Goal: Navigation & Orientation: Find specific page/section

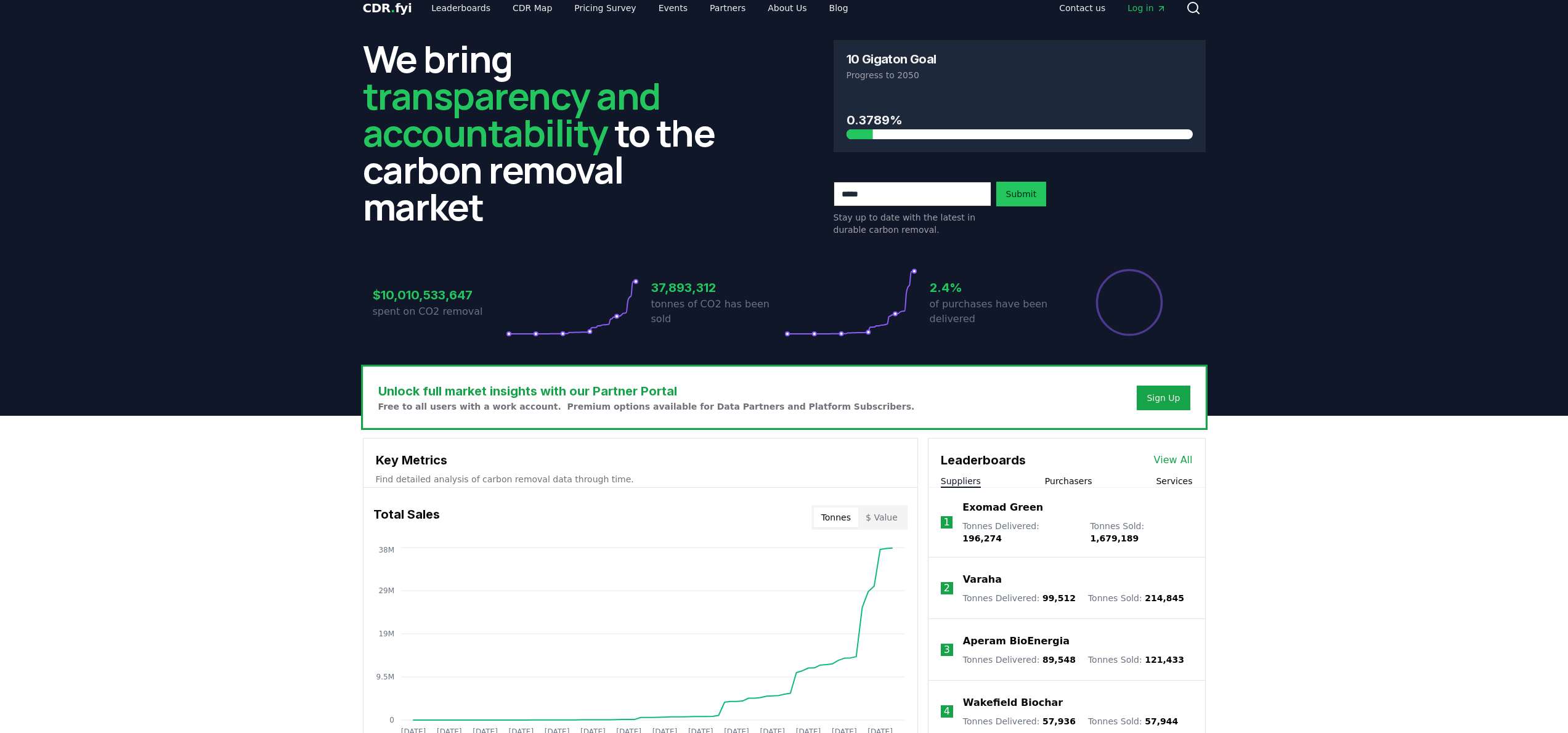
scroll to position [99, 0]
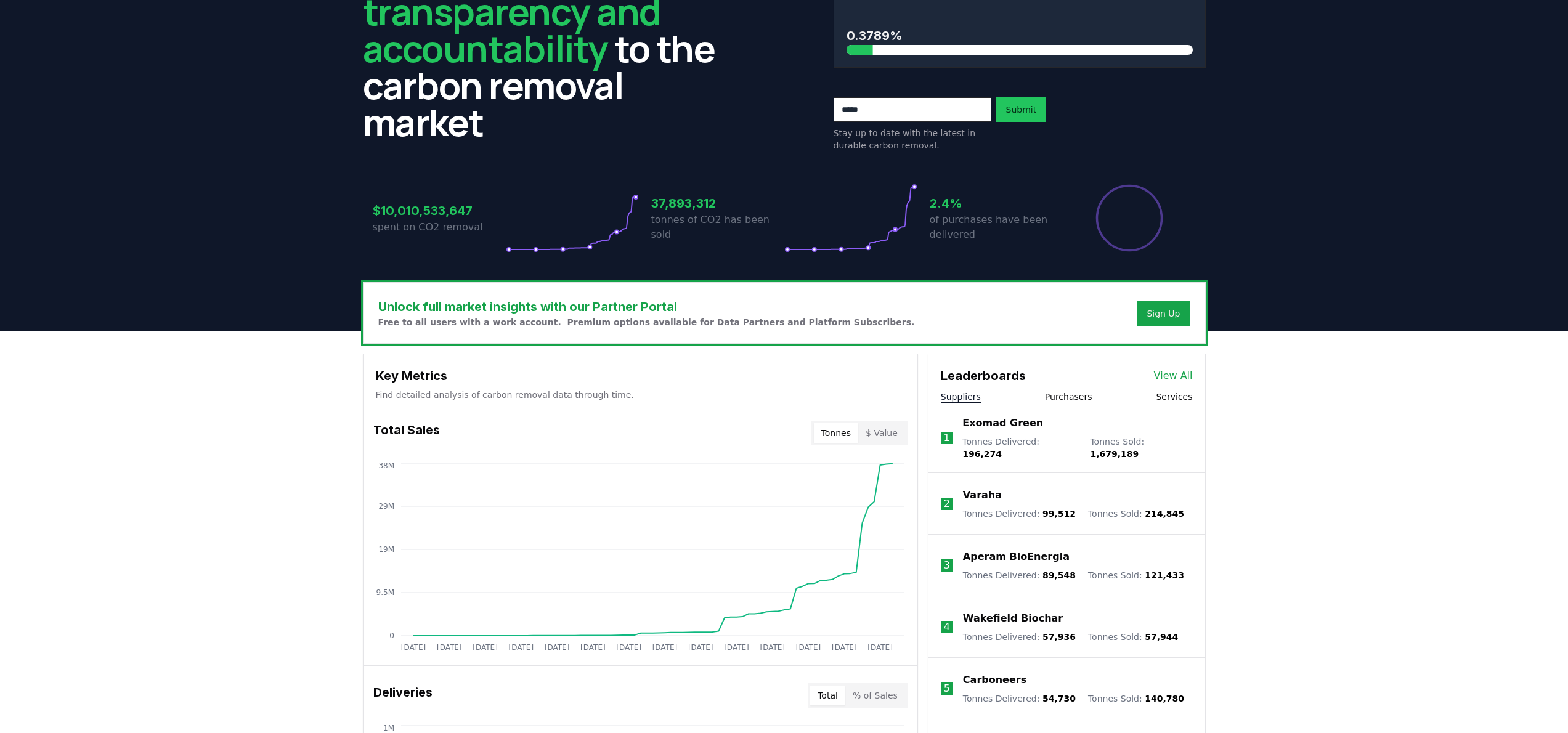
click at [1011, 424] on p "Exomad Green" at bounding box center [1003, 423] width 81 height 15
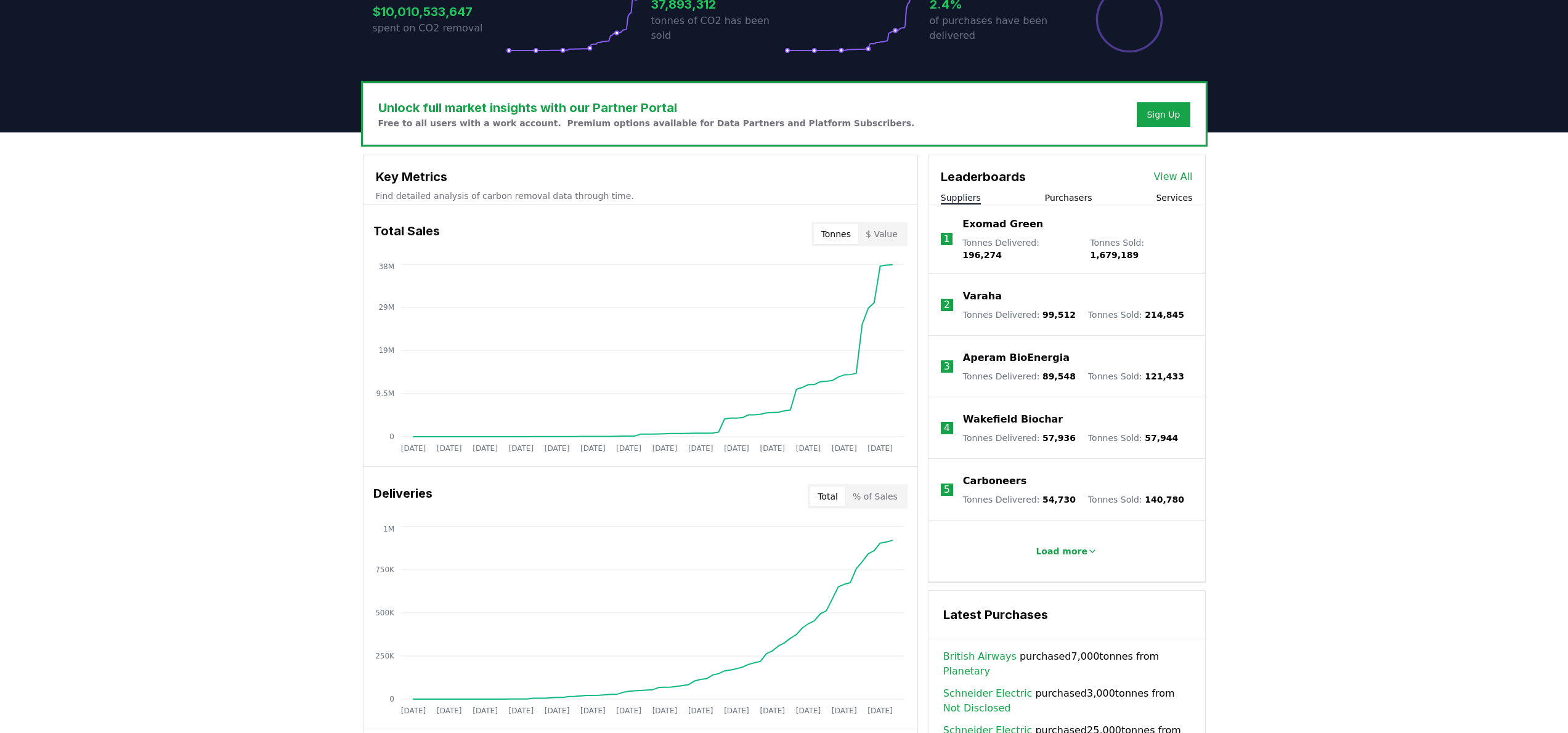
scroll to position [395, 0]
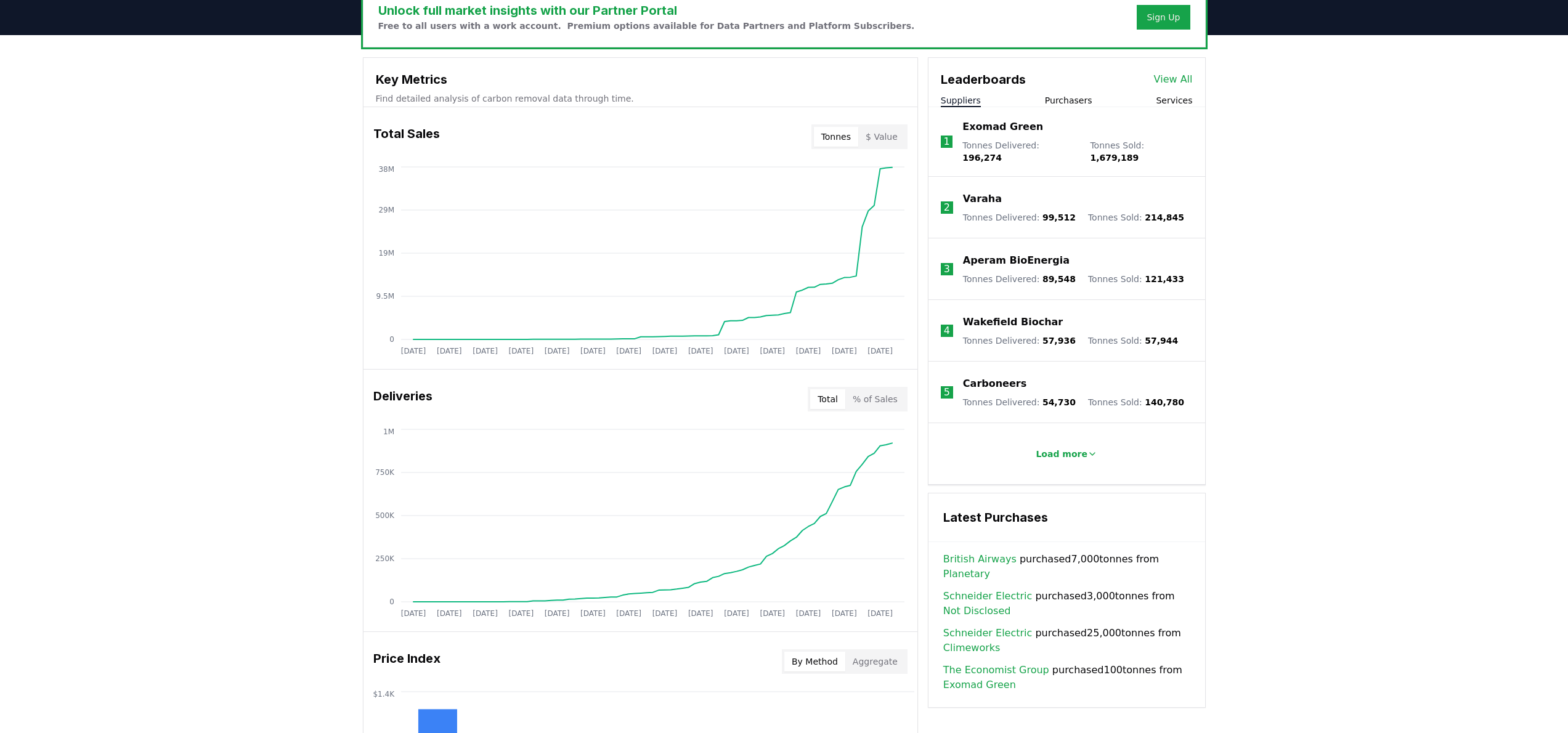
click at [1071, 98] on button "Purchasers" at bounding box center [1069, 100] width 48 height 12
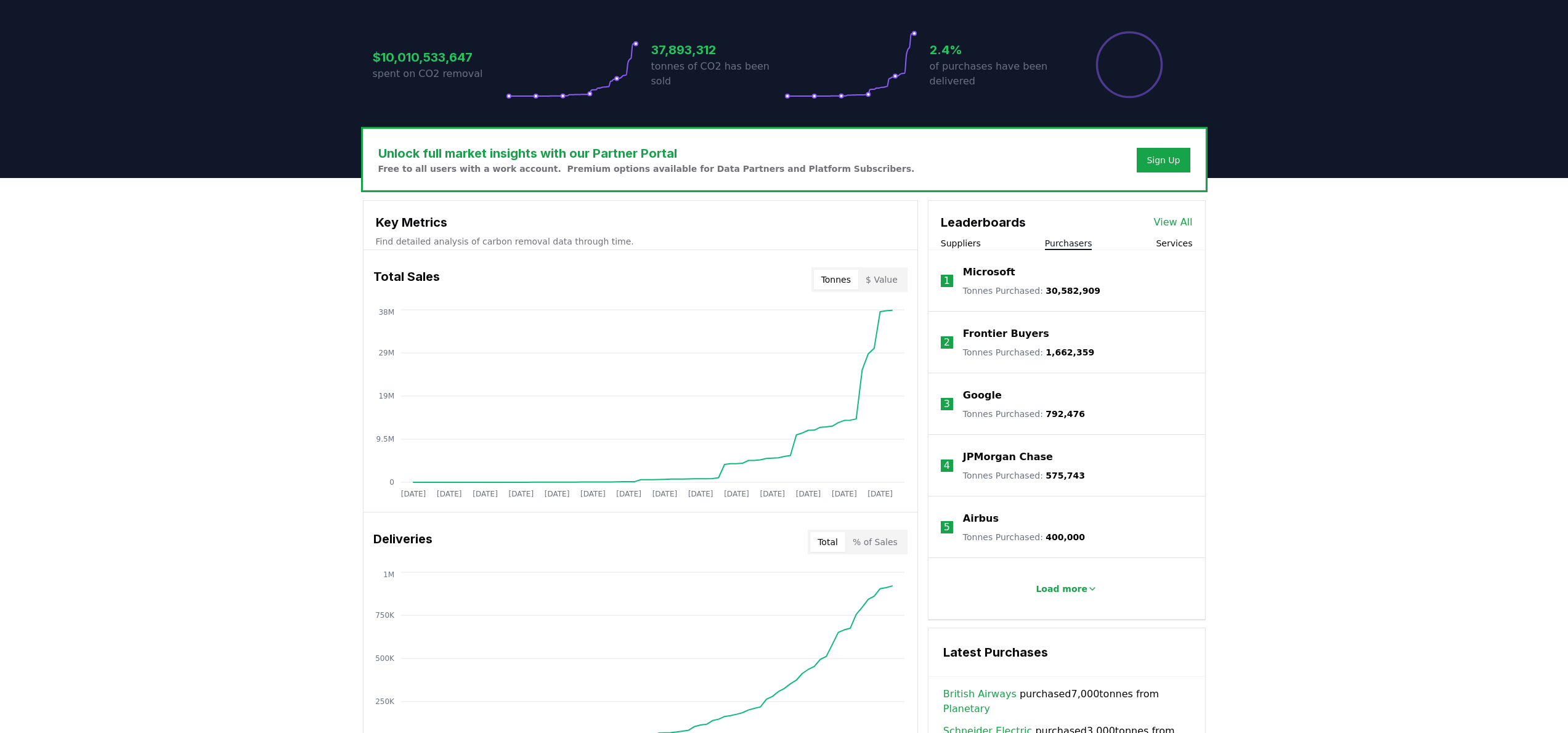
scroll to position [0, 0]
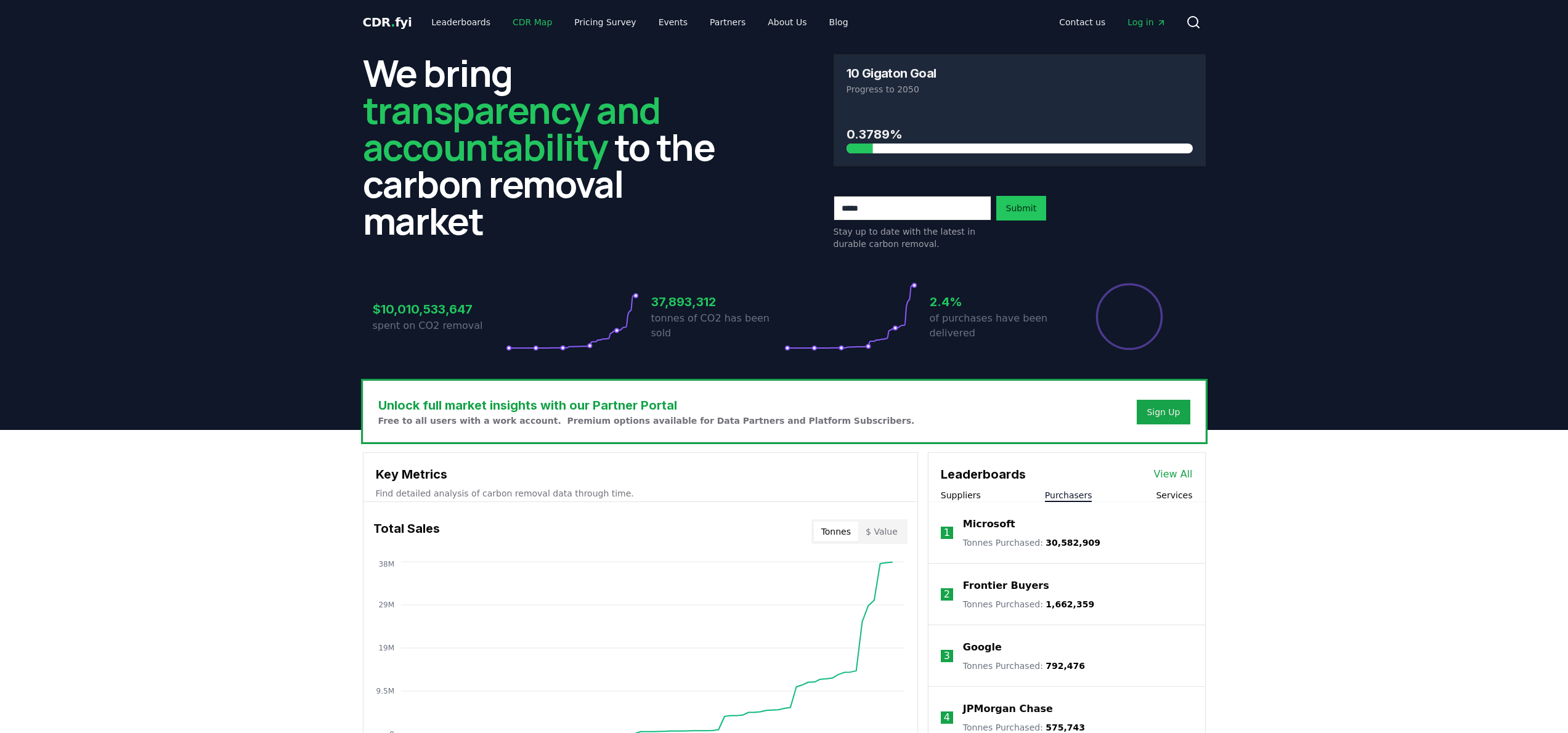
click at [525, 23] on link "CDR Map" at bounding box center [532, 21] width 59 height 22
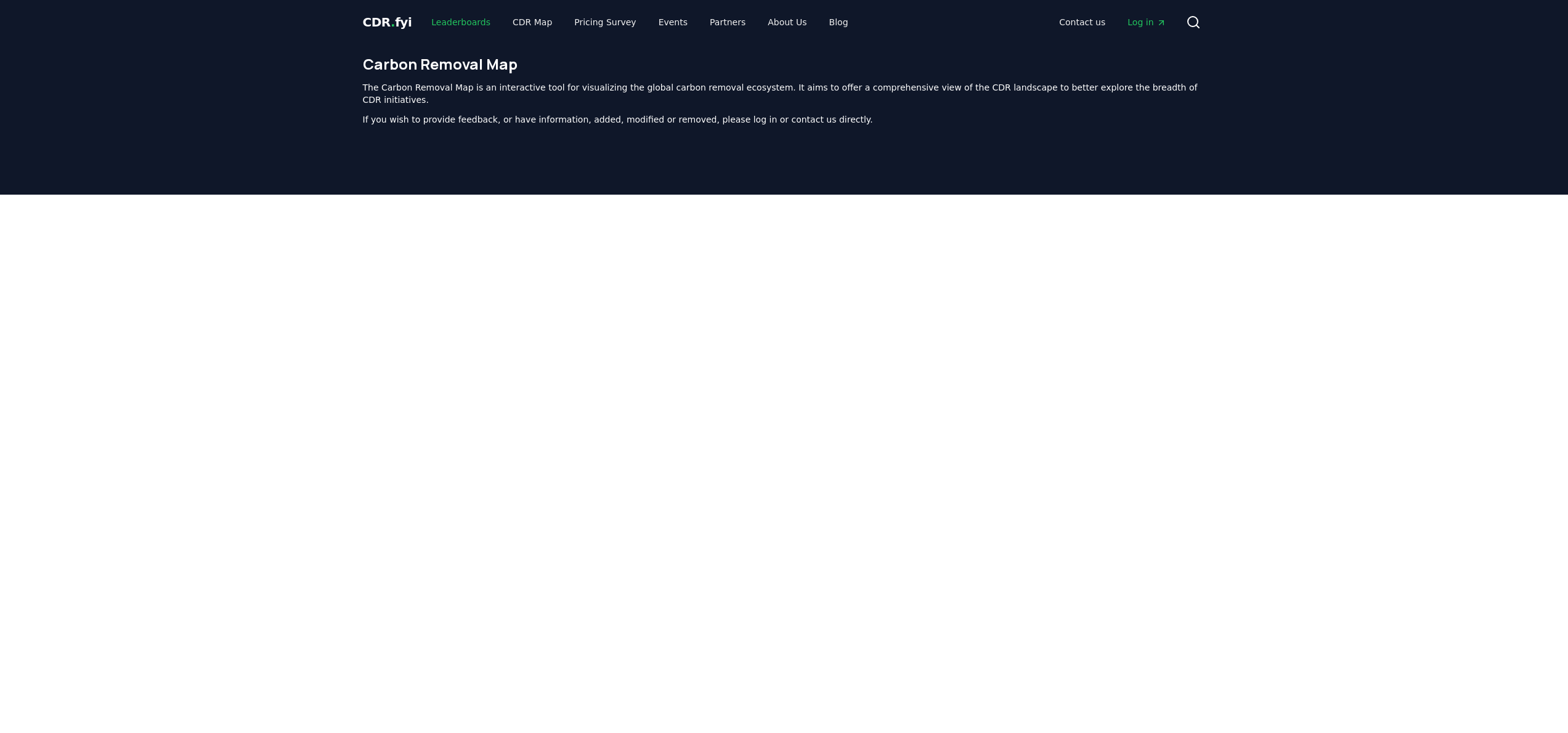
click at [450, 23] on link "Leaderboards" at bounding box center [461, 21] width 79 height 22
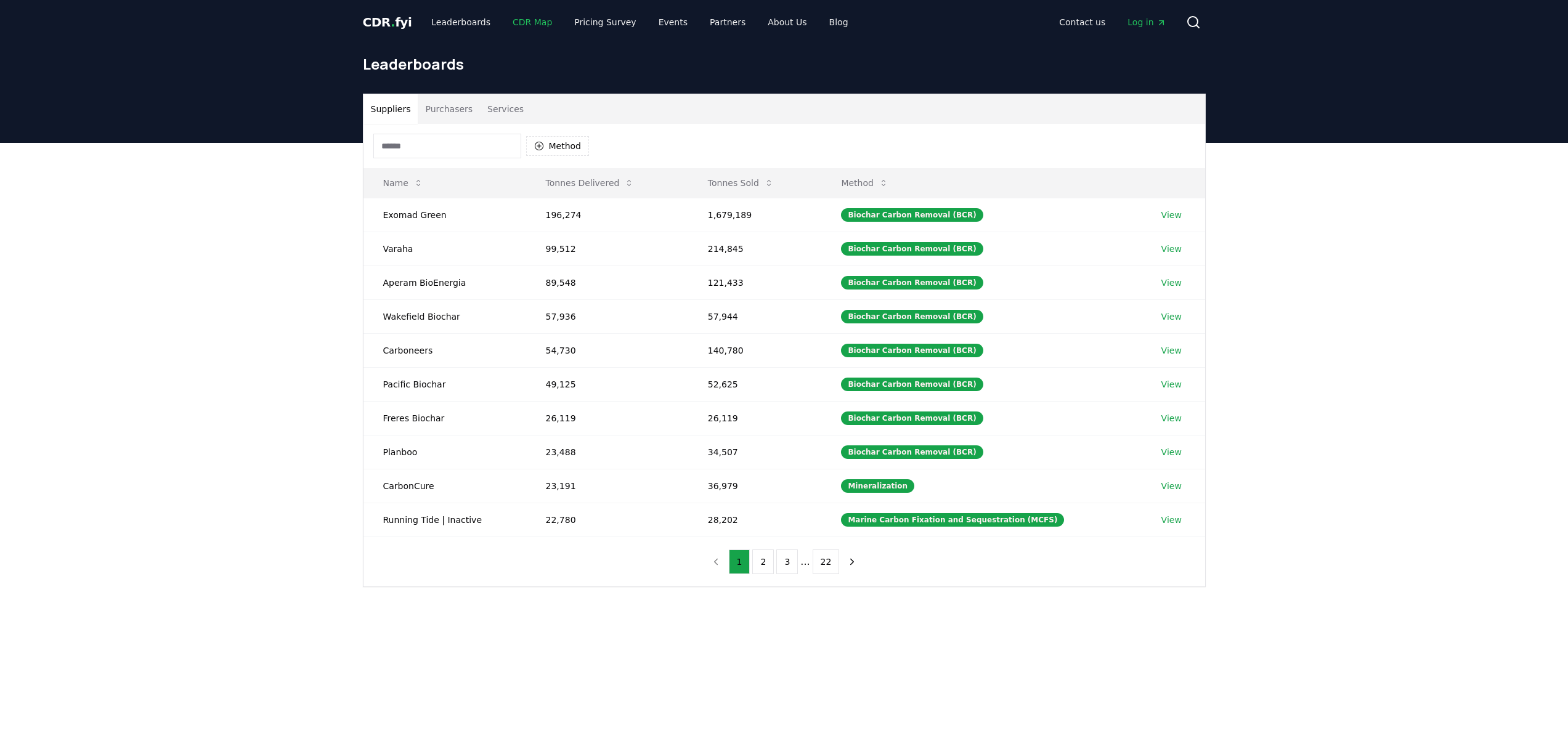
click at [513, 18] on link "CDR Map" at bounding box center [532, 21] width 59 height 22
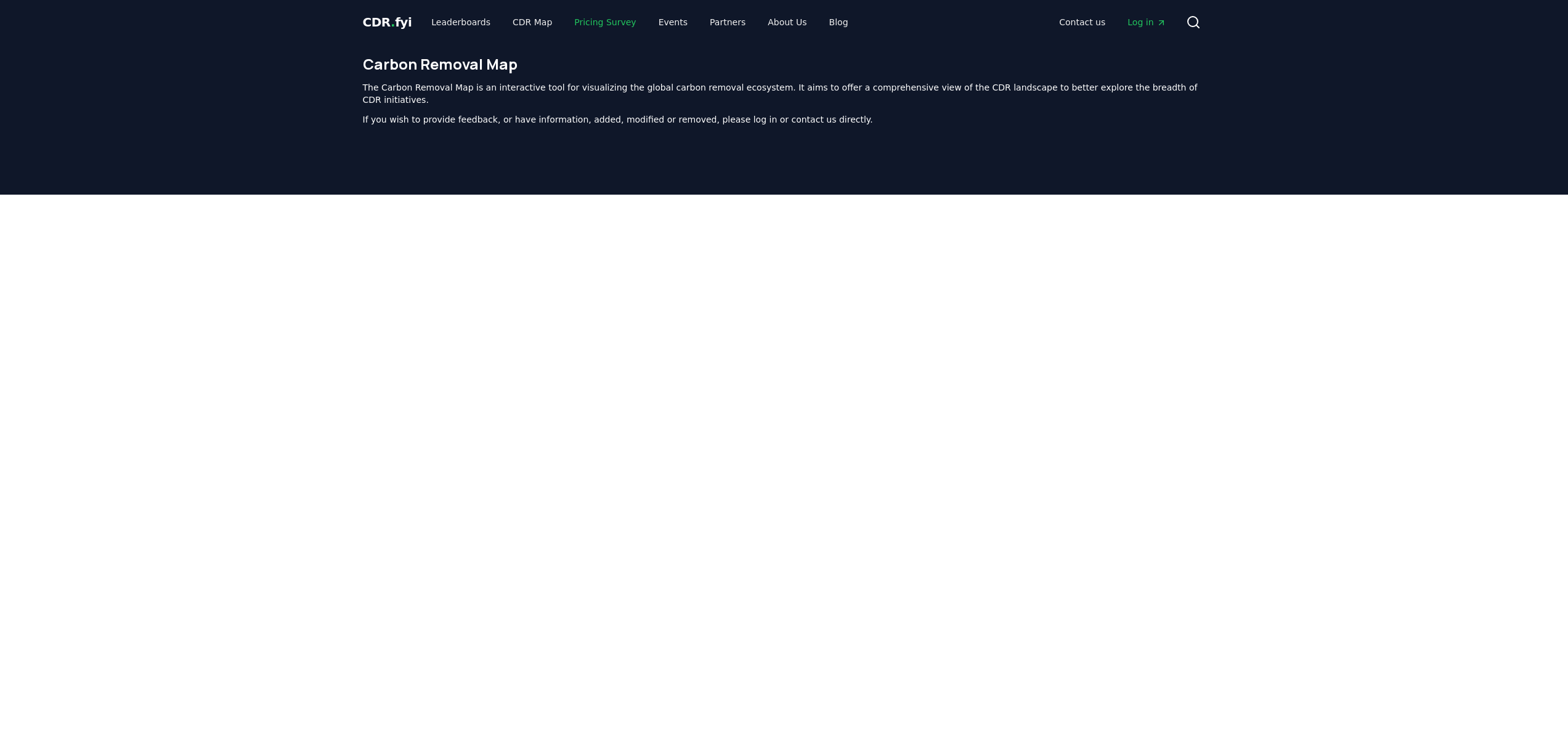
click at [588, 23] on link "Pricing Survey" at bounding box center [604, 21] width 82 height 22
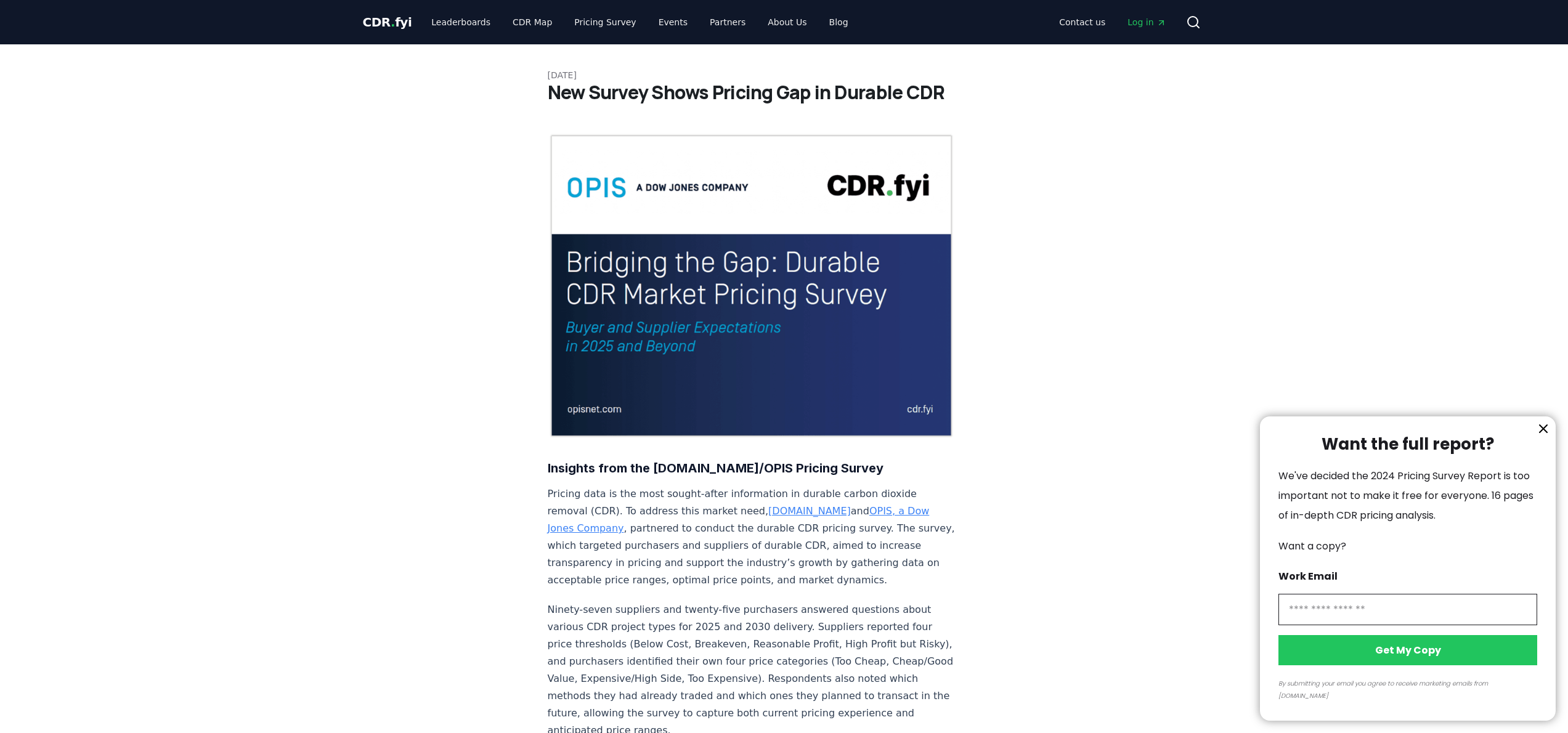
click at [394, 16] on div at bounding box center [784, 366] width 1568 height 733
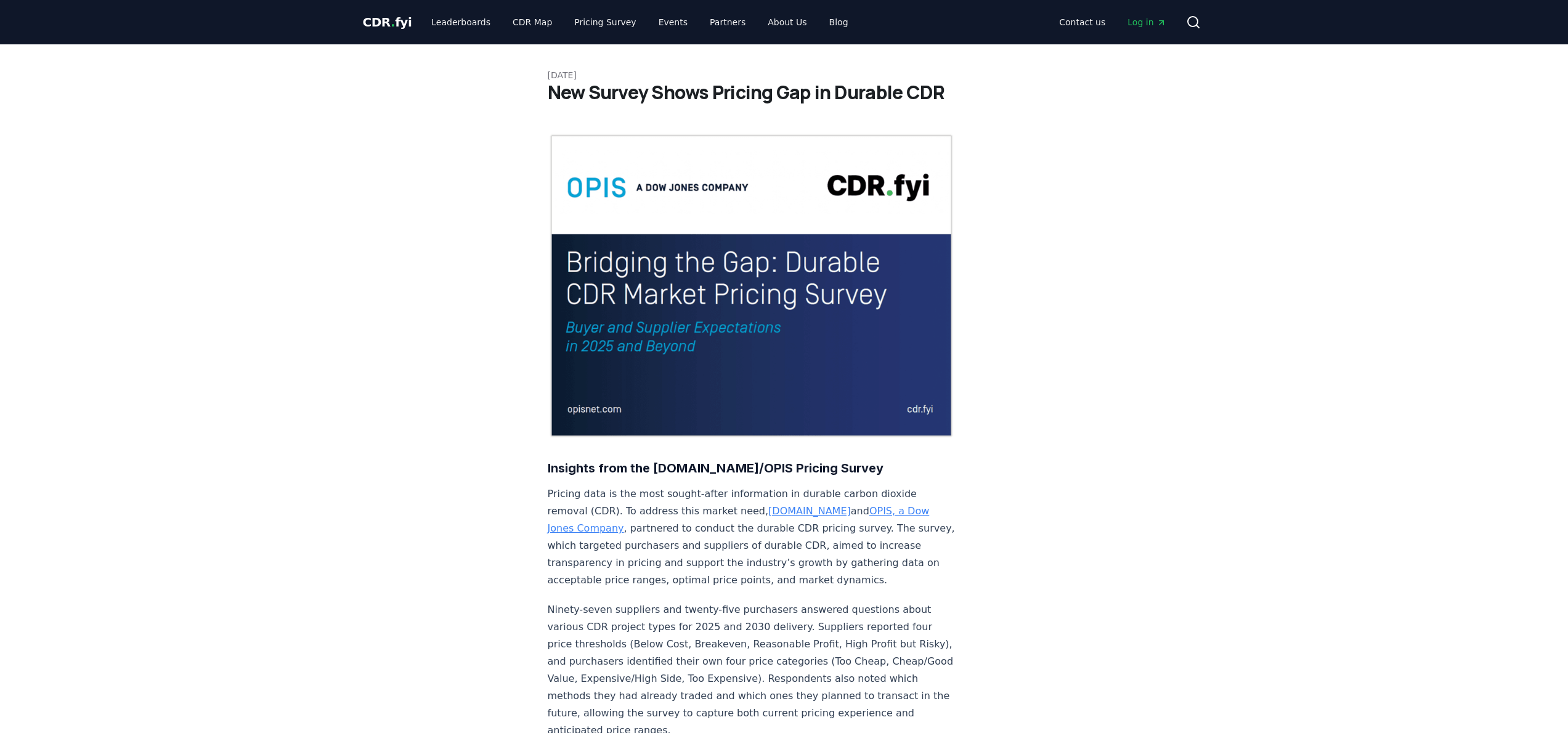
click at [392, 20] on div at bounding box center [784, 366] width 1568 height 733
click at [394, 26] on span "CDR . fyi" at bounding box center [388, 22] width 49 height 15
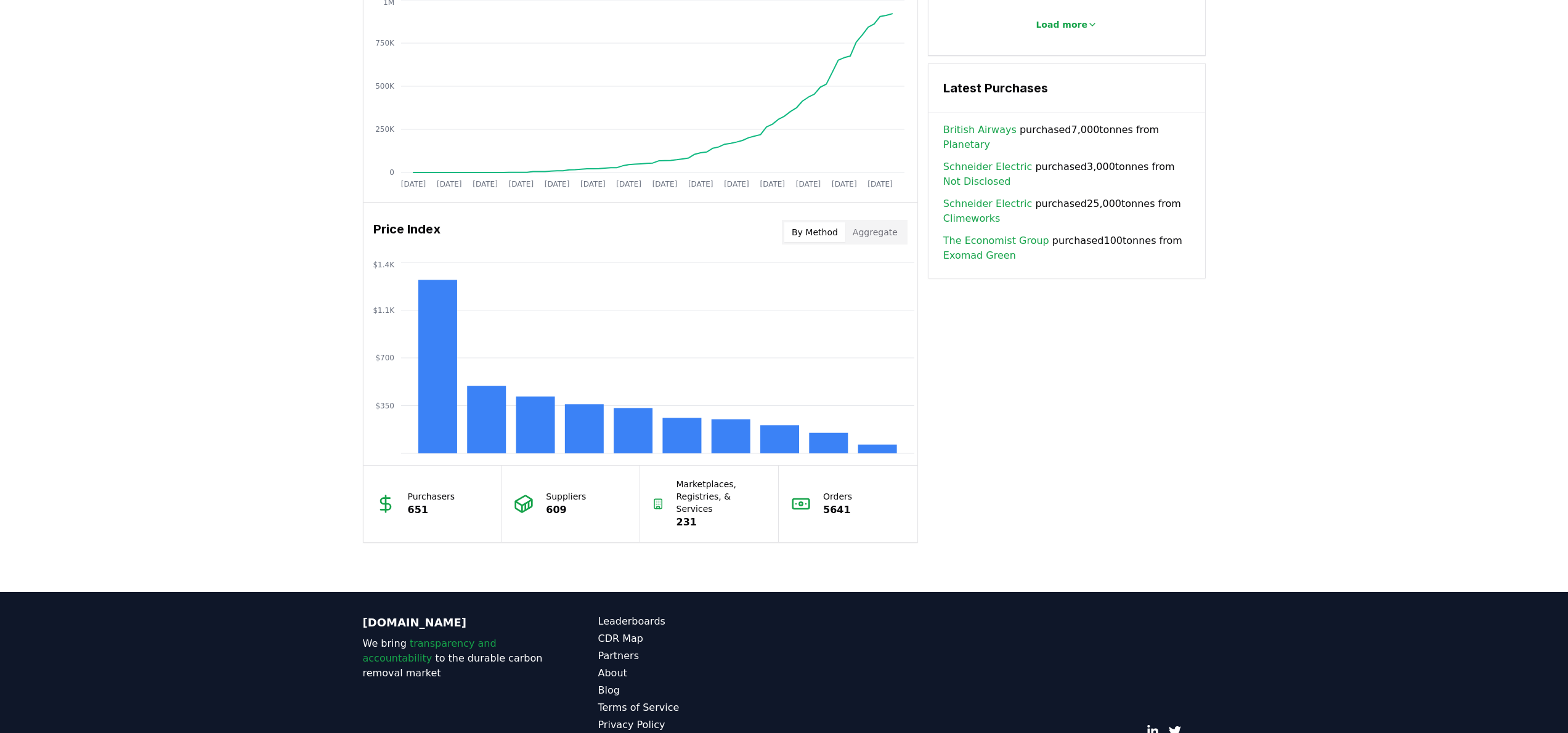
scroll to position [868, 0]
